Goal: Information Seeking & Learning: Learn about a topic

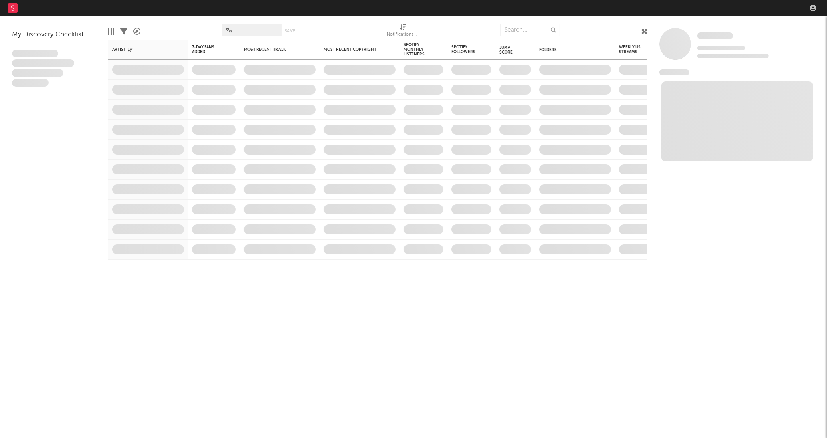
click at [520, 31] on input "text" at bounding box center [530, 30] width 60 height 12
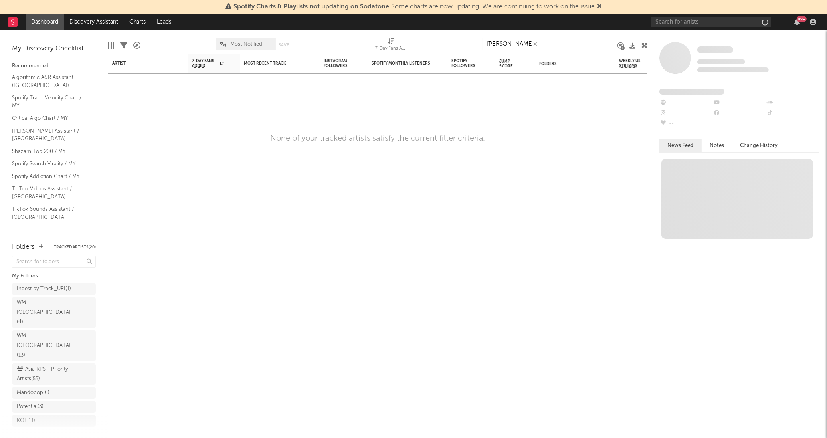
type input "[PERSON_NAME]"
click at [696, 19] on input "text" at bounding box center [711, 22] width 120 height 10
type input "[PERSON_NAME]"
click at [712, 18] on input "[PERSON_NAME]" at bounding box center [711, 22] width 120 height 10
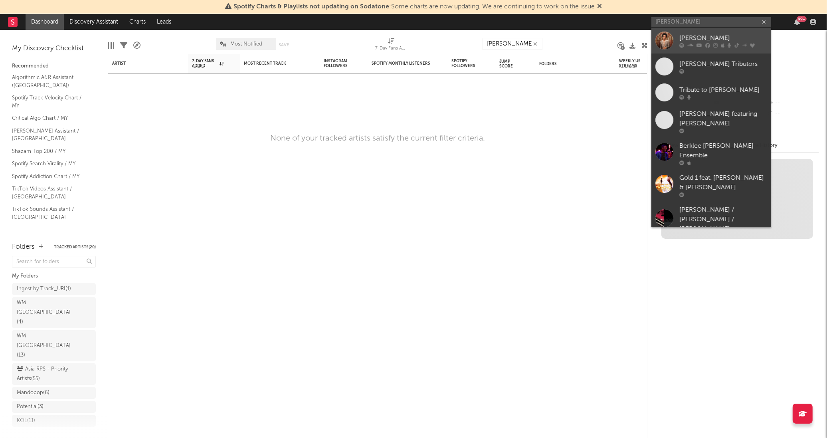
click at [714, 35] on div "[PERSON_NAME]" at bounding box center [723, 39] width 88 height 10
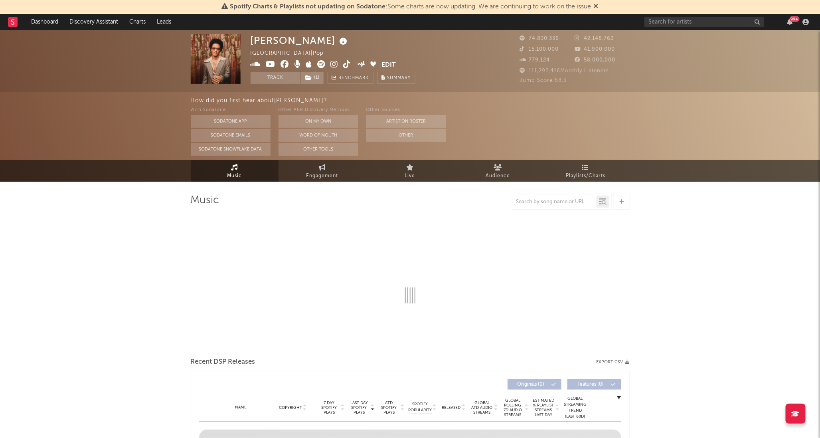
select select "6m"
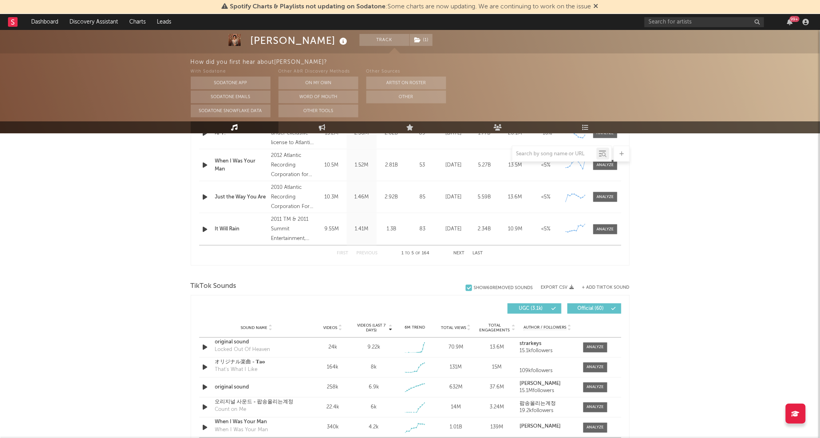
scroll to position [488, 0]
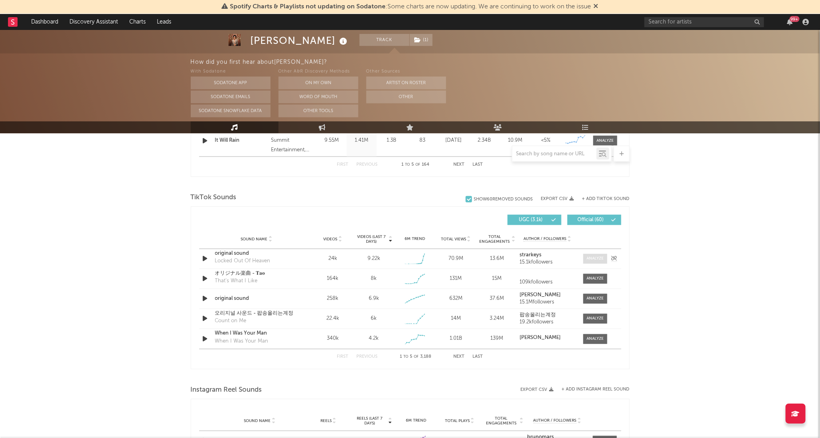
click at [597, 257] on div at bounding box center [594, 259] width 17 height 6
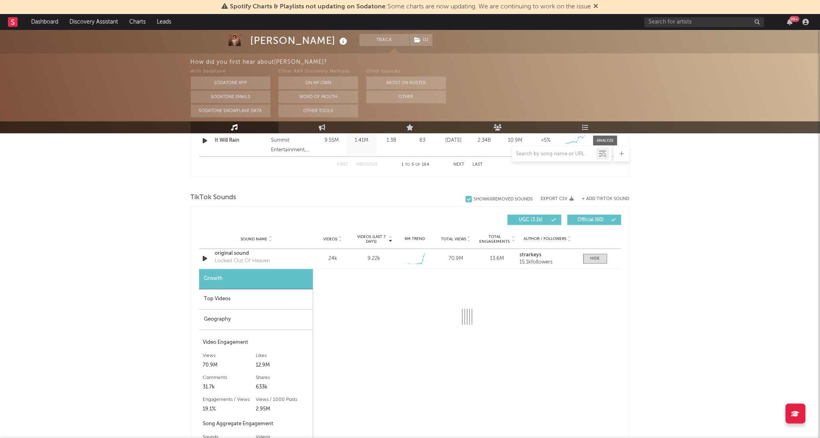
select select "1w"
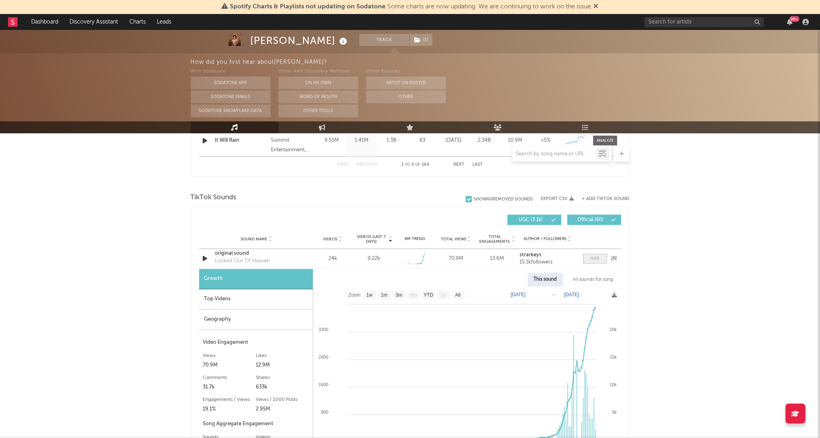
click at [595, 262] on span at bounding box center [595, 259] width 24 height 10
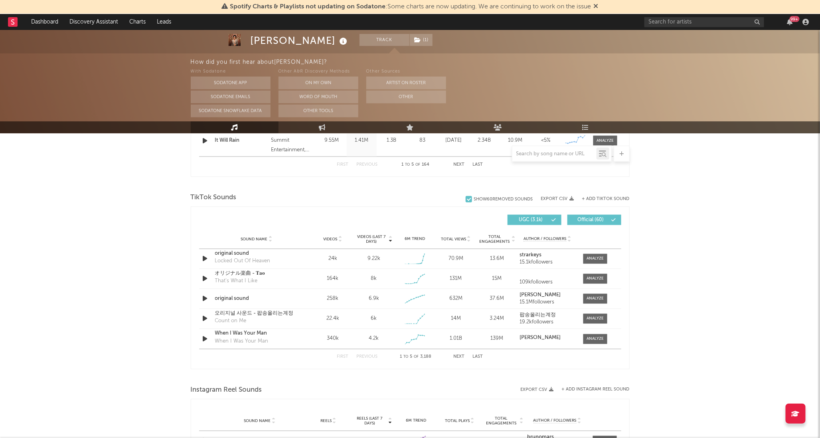
click at [458, 355] on button "Next" at bounding box center [459, 357] width 11 height 4
click at [595, 296] on div at bounding box center [594, 299] width 17 height 6
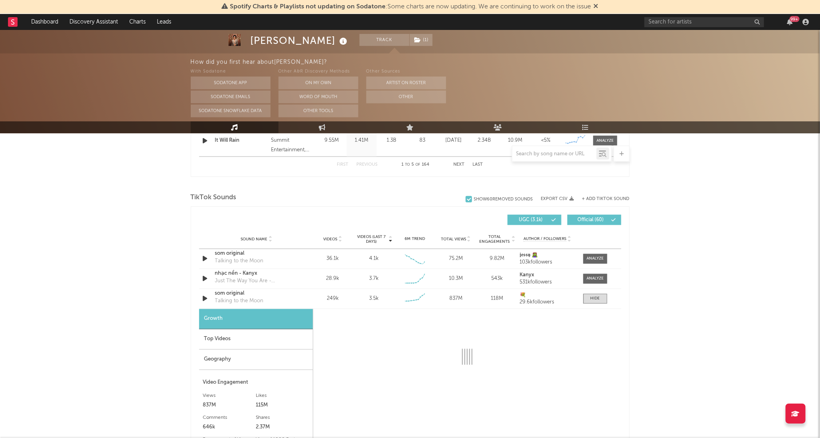
click at [693, 280] on div "[PERSON_NAME] Track ( 1 ) [GEOGRAPHIC_DATA] | Pop Edit Track ( 1 ) Benchmark Su…" at bounding box center [410, 290] width 820 height 1497
select select "6m"
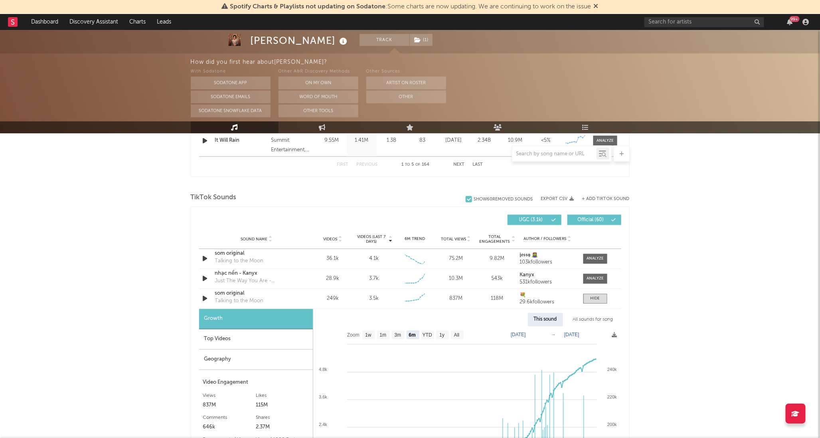
click at [244, 339] on div "Top Videos" at bounding box center [256, 339] width 114 height 20
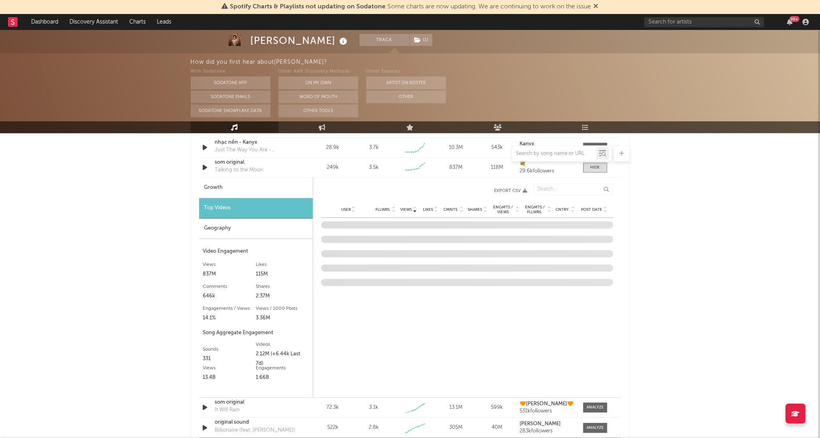
scroll to position [620, 0]
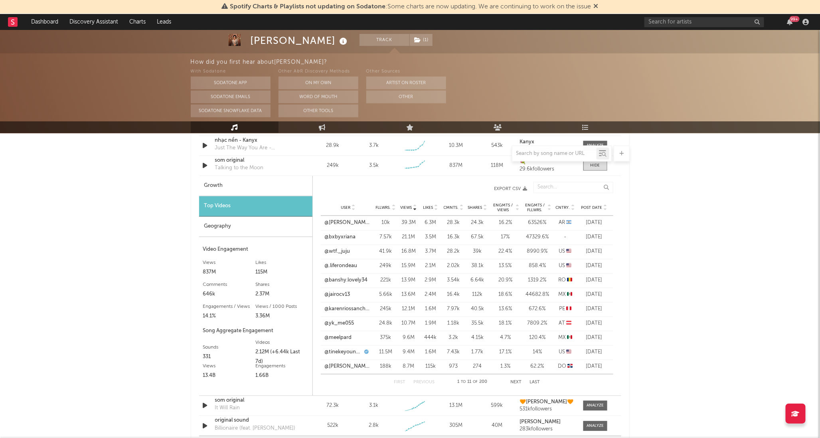
click at [603, 211] on div "User Fllwrs. Views Likes Cmnts. Shares Engmts / Views Engmts / Fllwrs. Cntry. P…" at bounding box center [467, 208] width 292 height 16
click at [605, 208] on icon at bounding box center [605, 209] width 4 height 3
click at [354, 253] on link "@manusianlangit" at bounding box center [345, 252] width 41 height 8
